Goal: Navigation & Orientation: Find specific page/section

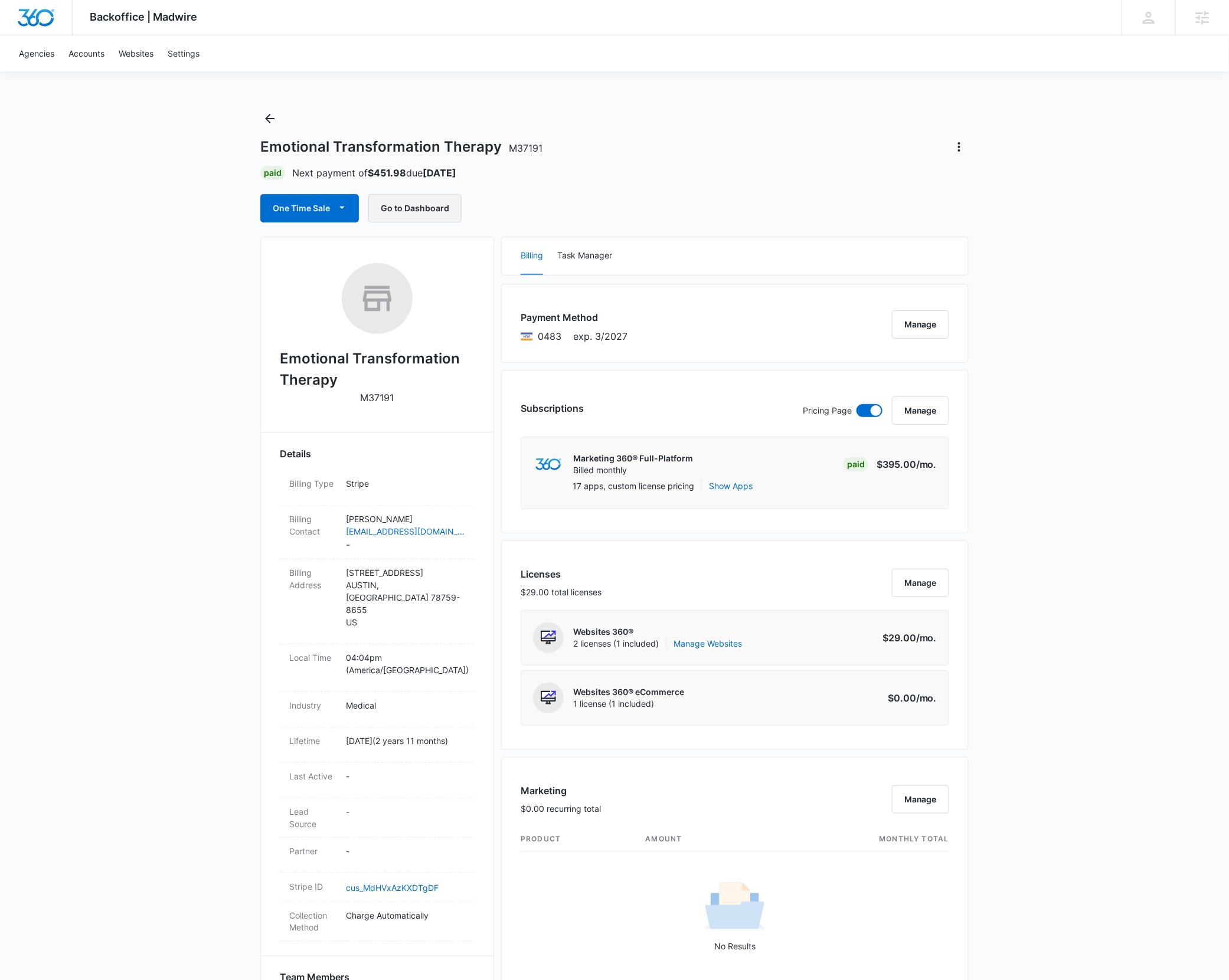
click at [421, 212] on button "Go to Dashboard" at bounding box center [414, 208] width 93 height 29
click at [1109, 270] on div "Backoffice | Madwire Apps Settings SF Stuart Frazier stuart.frazier@madwire.com…" at bounding box center [614, 842] width 1229 height 1684
click at [993, 242] on div "Backoffice | Madwire Apps Settings SF Stuart Frazier stuart.frazier@madwire.com…" at bounding box center [614, 842] width 1229 height 1684
click at [270, 119] on icon "Back" at bounding box center [270, 119] width 10 height 10
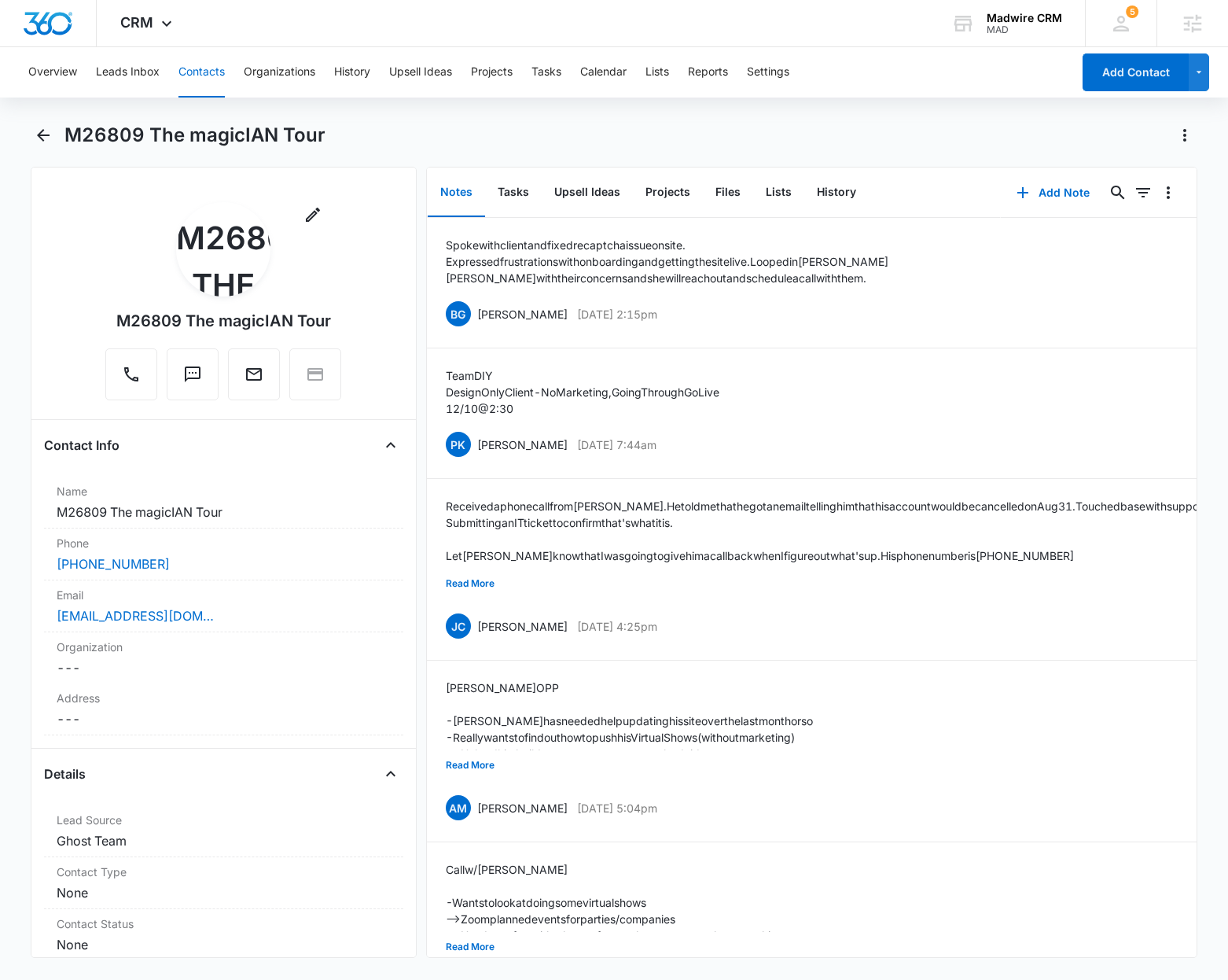
scroll to position [5973, 0]
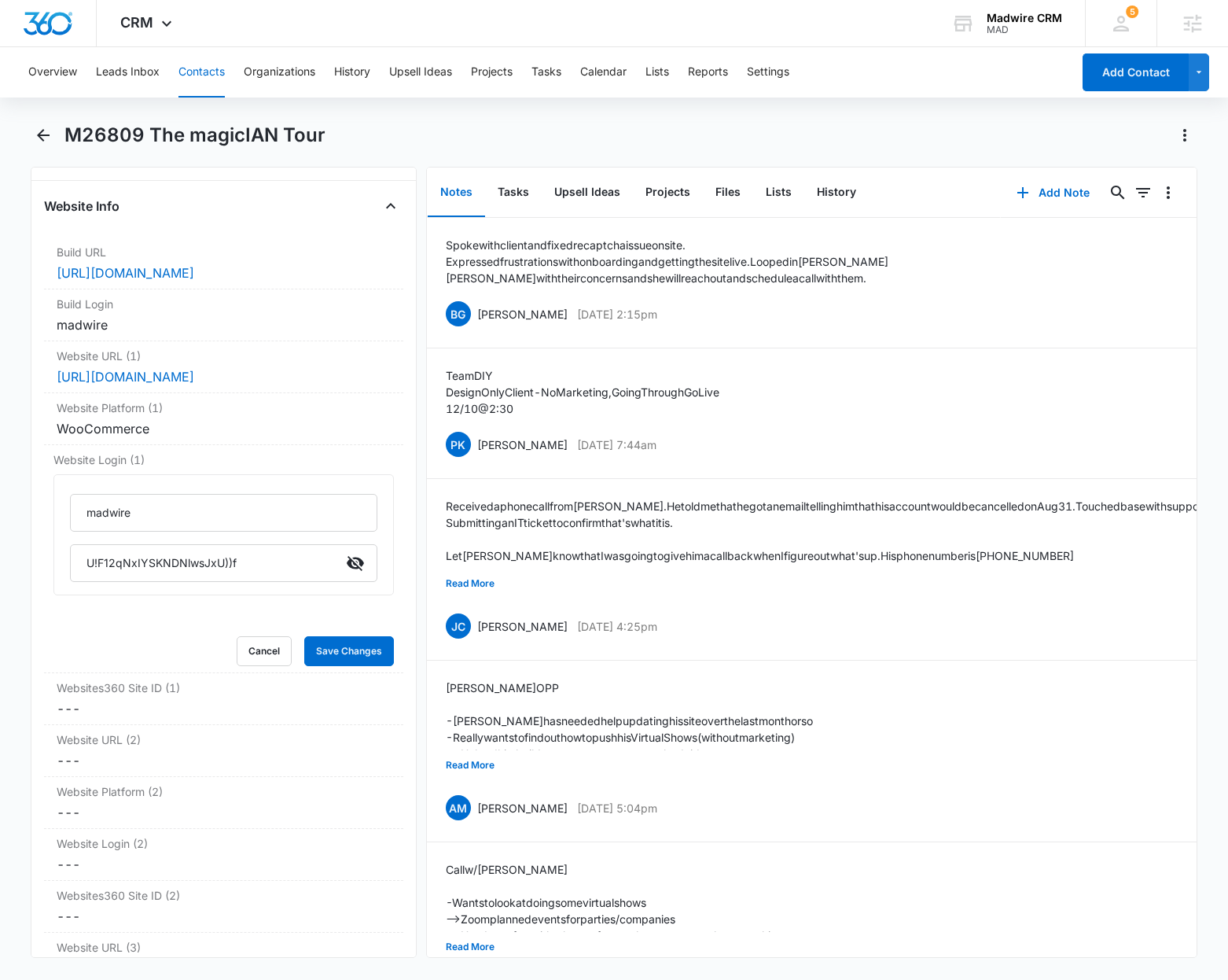
click at [786, 137] on div "M26809 The magicIAN Tour" at bounding box center [631, 135] width 1133 height 25
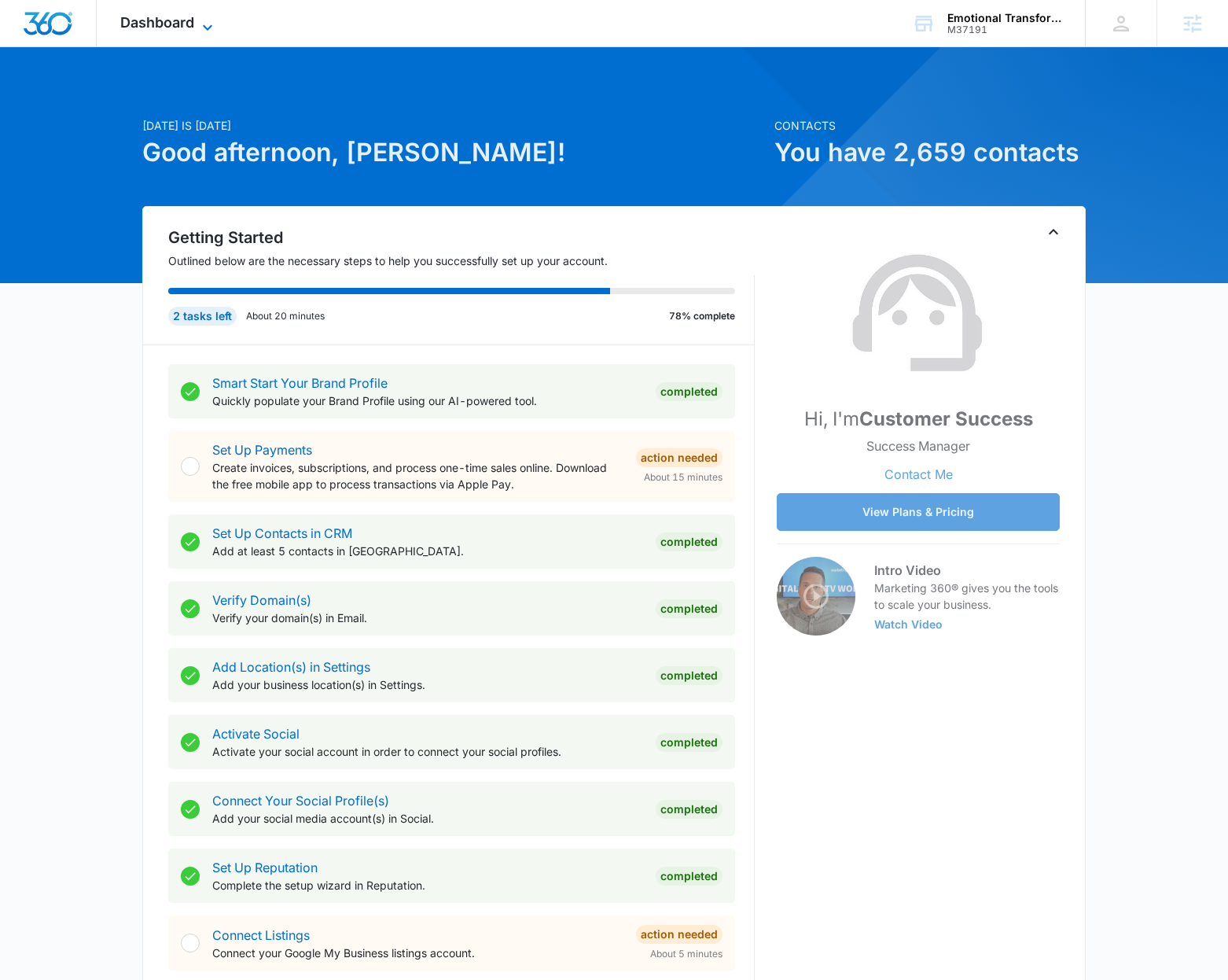
click at [203, 24] on icon at bounding box center [207, 27] width 19 height 19
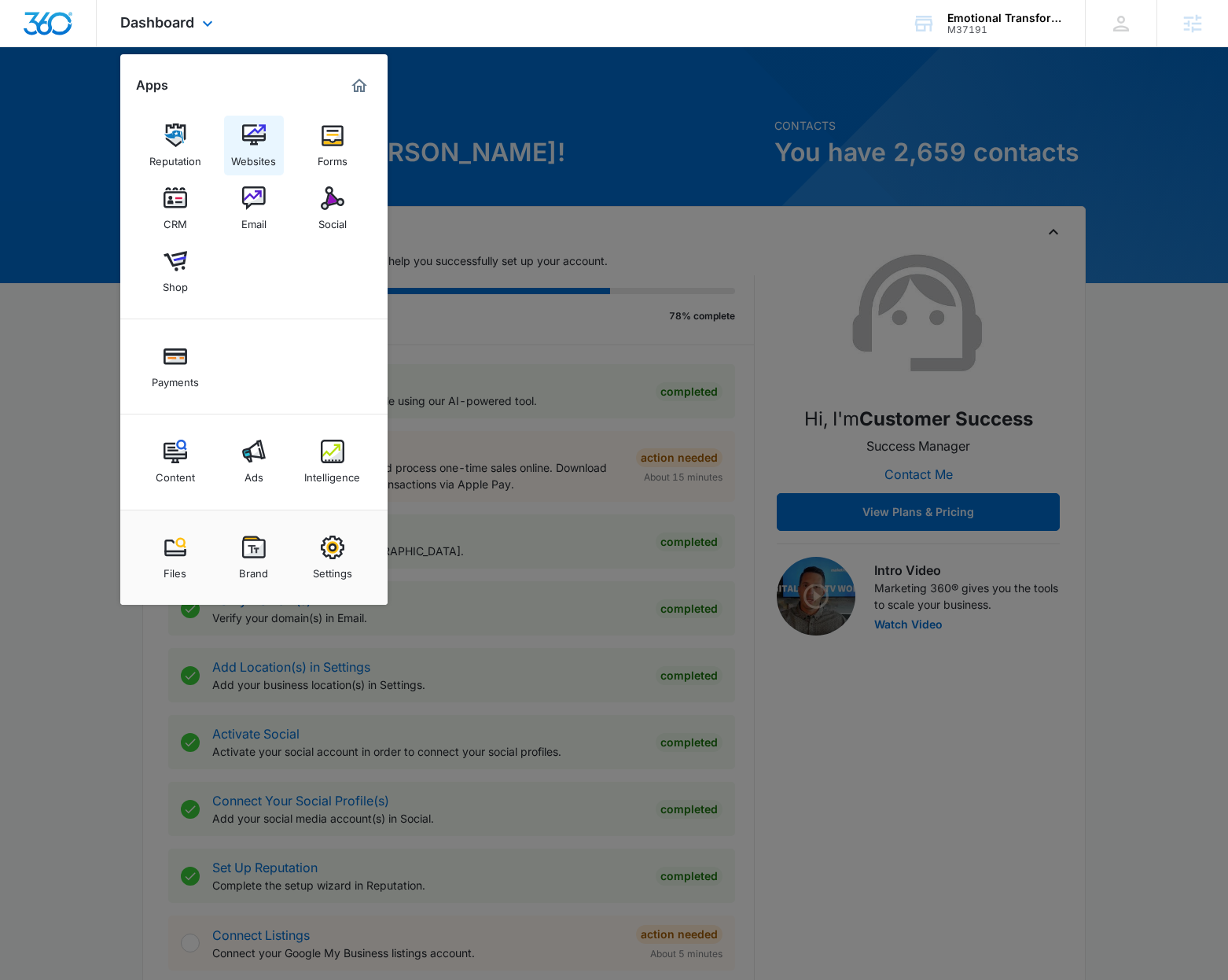
click at [265, 142] on link "Websites" at bounding box center [254, 146] width 60 height 60
